Goal: Information Seeking & Learning: Find specific fact

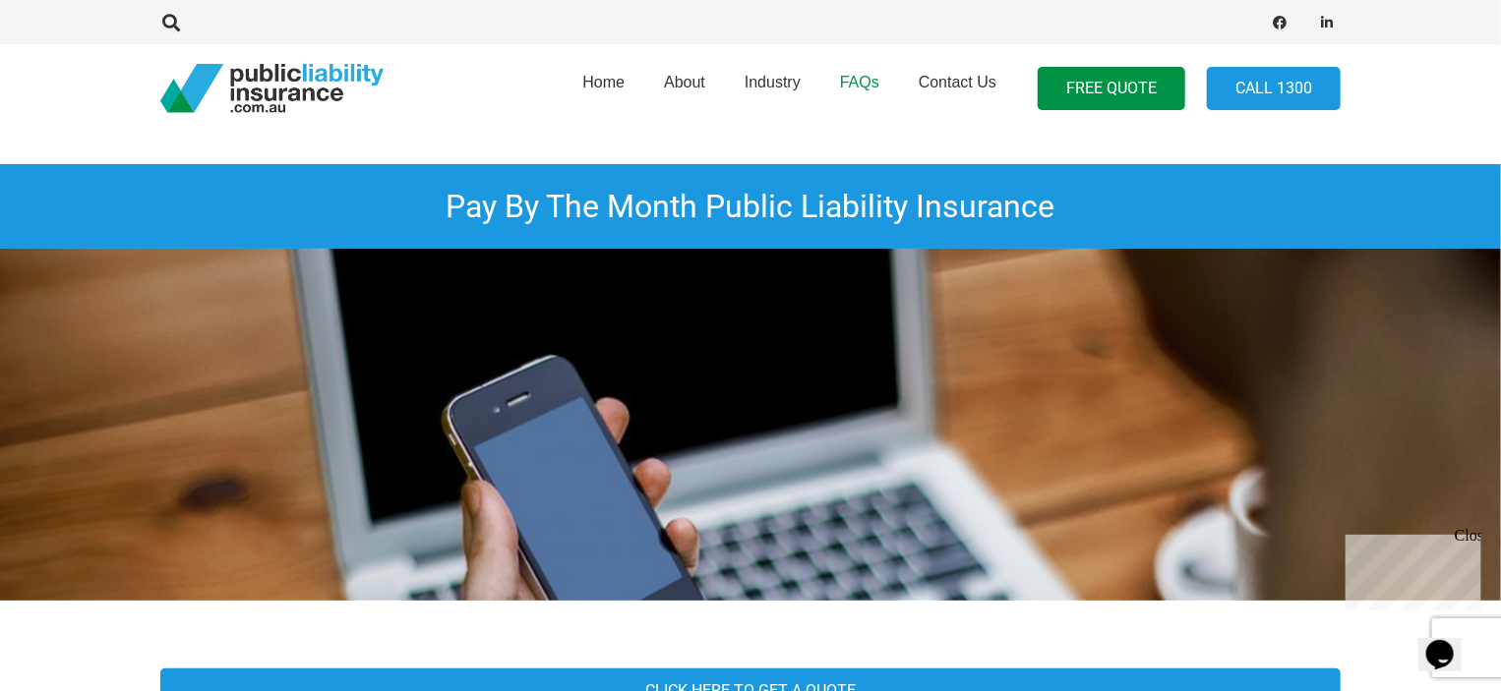
click at [861, 78] on span "FAQs" at bounding box center [859, 82] width 39 height 17
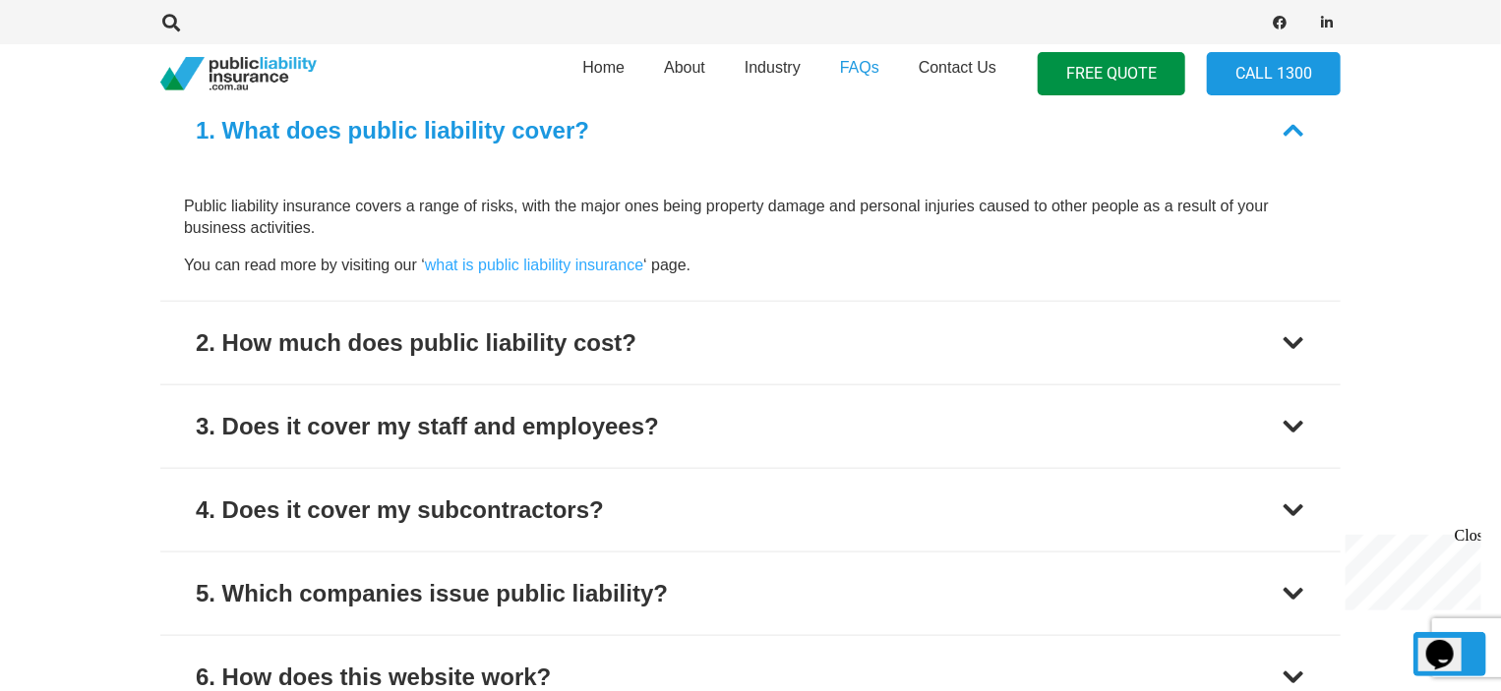
scroll to position [983, 0]
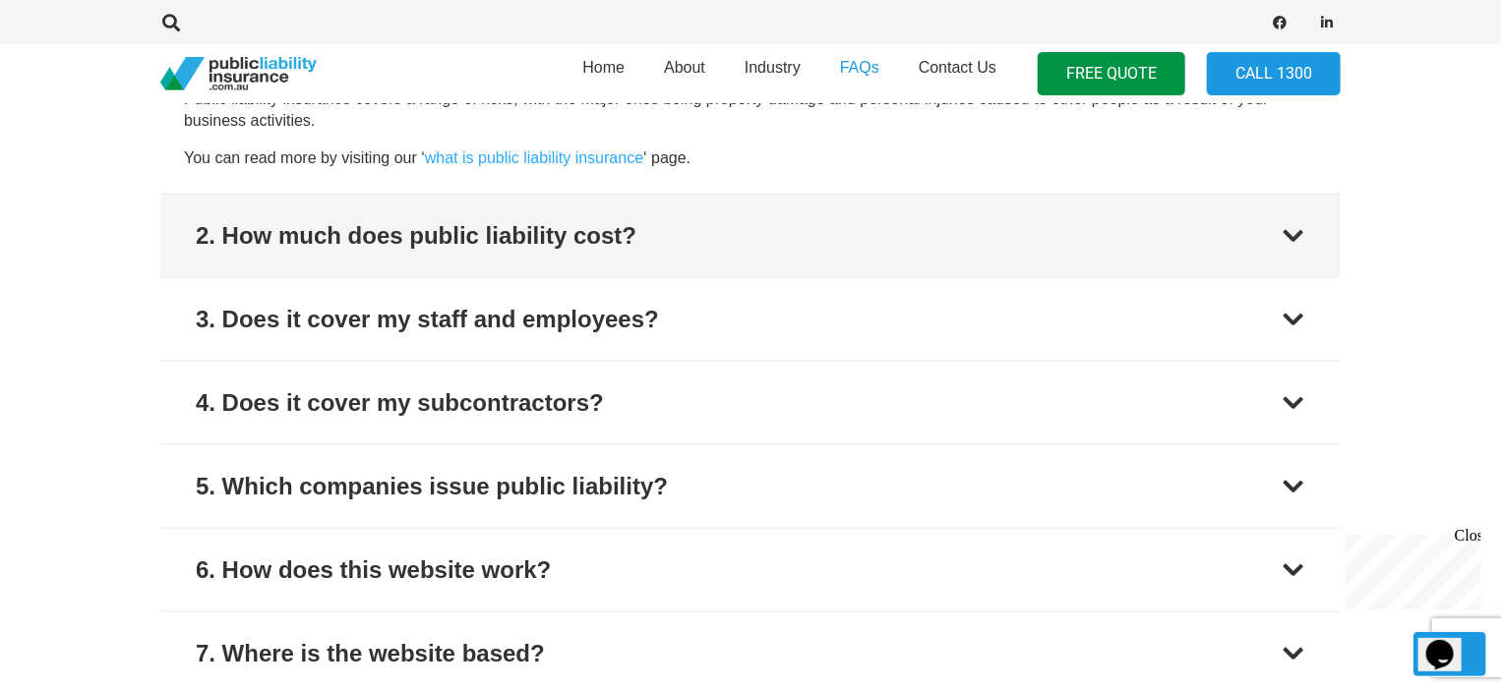
click at [487, 254] on button "2. How much does public liability cost?" at bounding box center [750, 236] width 1180 height 83
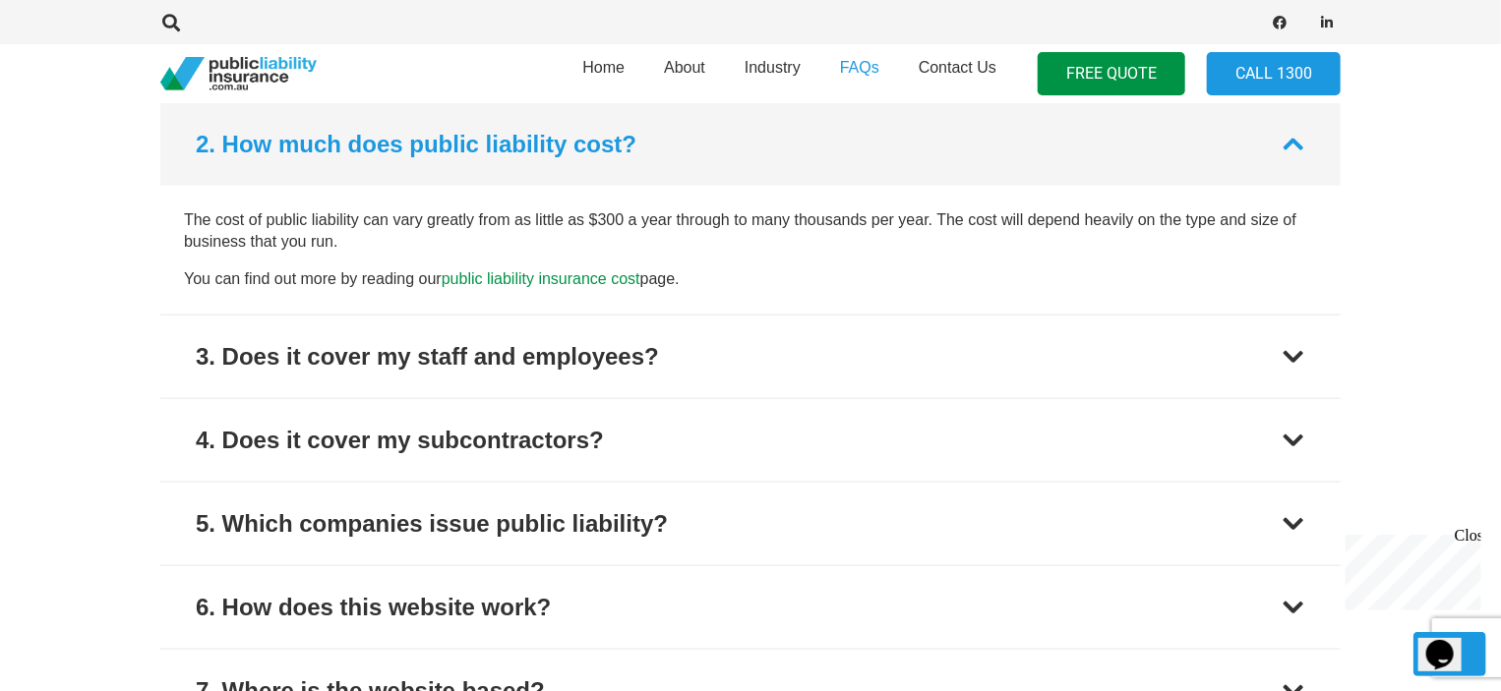
scroll to position [945, 0]
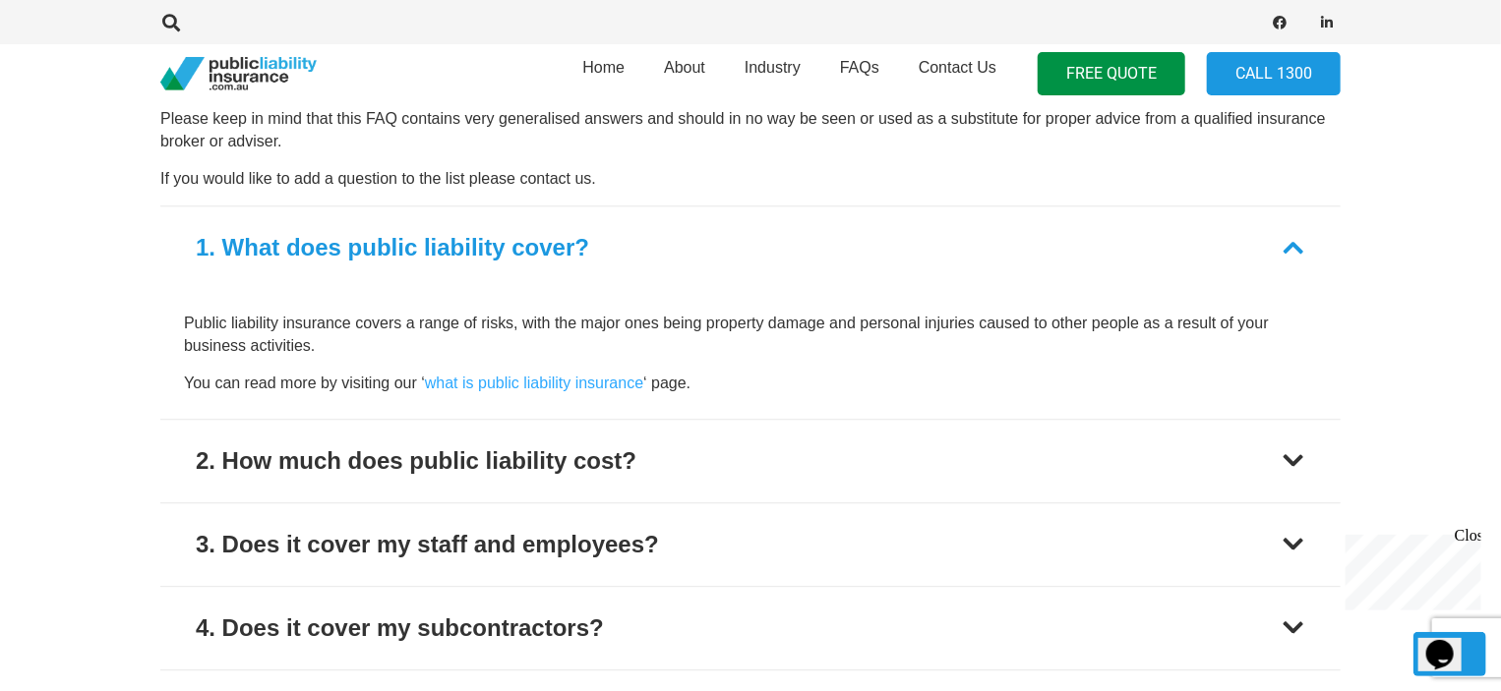
scroll to position [2458, 0]
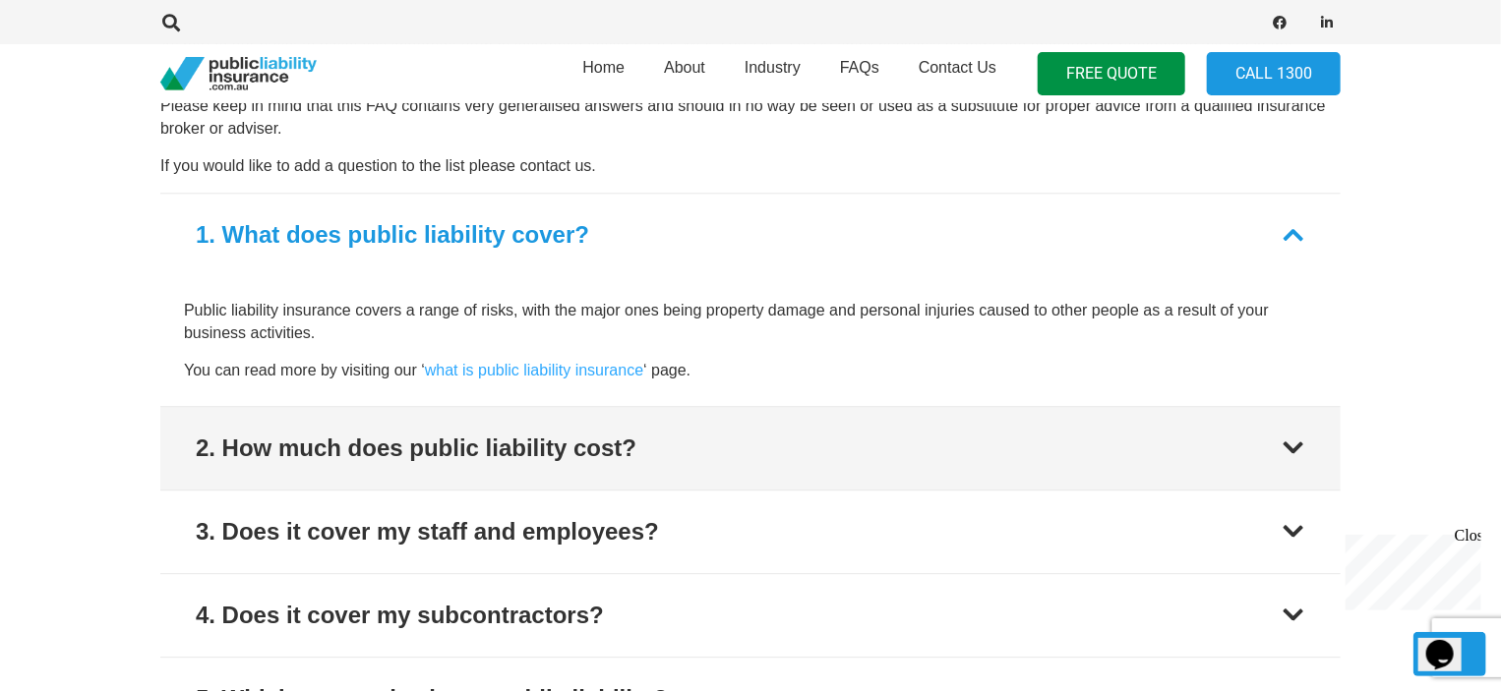
click at [450, 445] on div "2. How much does public liability cost?" at bounding box center [416, 448] width 441 height 35
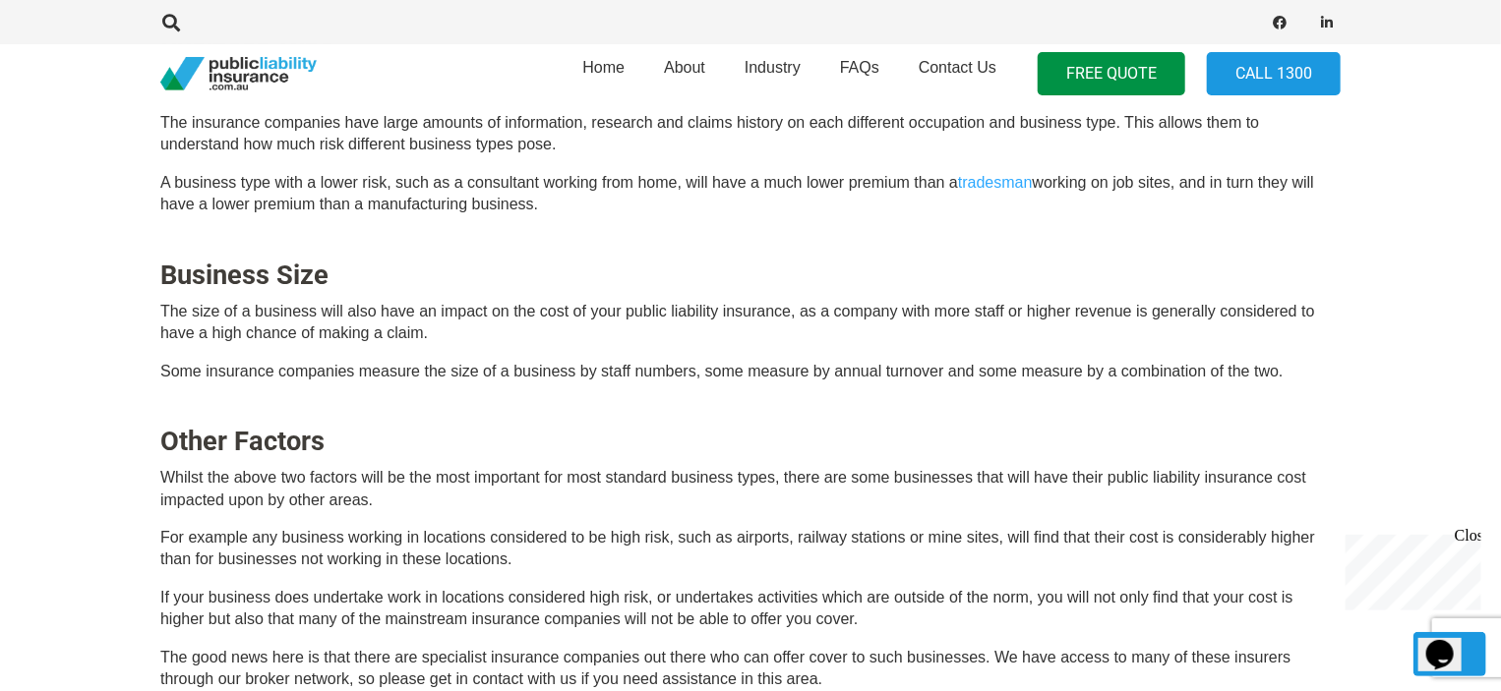
scroll to position [763, 0]
